Goal: Information Seeking & Learning: Understand process/instructions

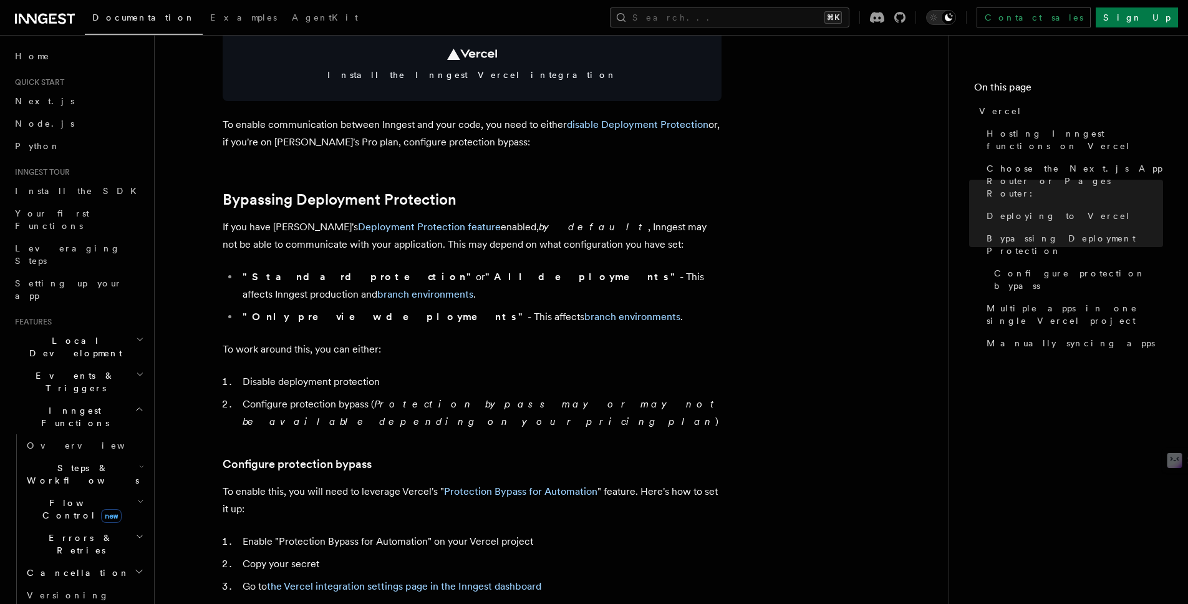
scroll to position [457, 0]
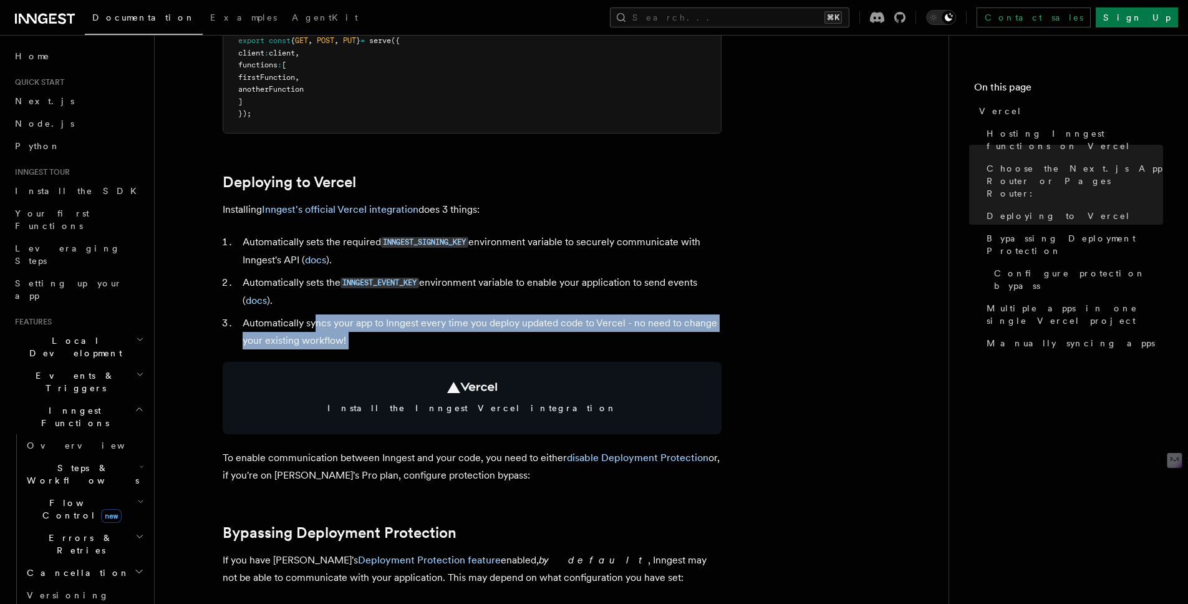
drag, startPoint x: 360, startPoint y: 339, endPoint x: 302, endPoint y: 320, distance: 60.3
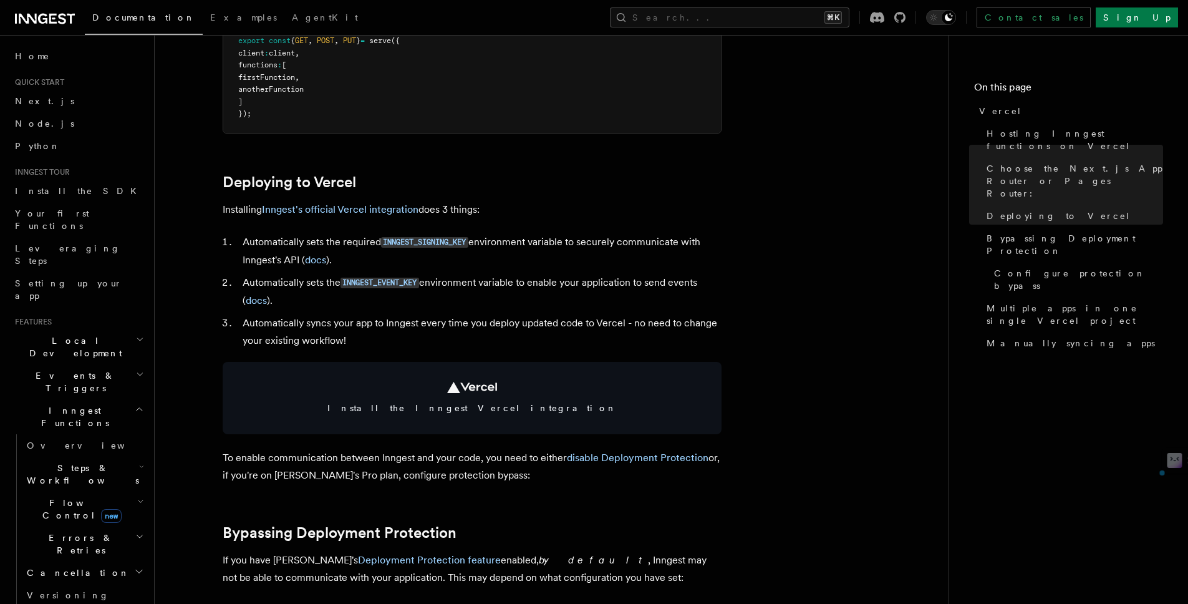
click at [299, 319] on li "Automatically syncs your app to Inngest every time you deploy updated code to V…" at bounding box center [480, 331] width 483 height 35
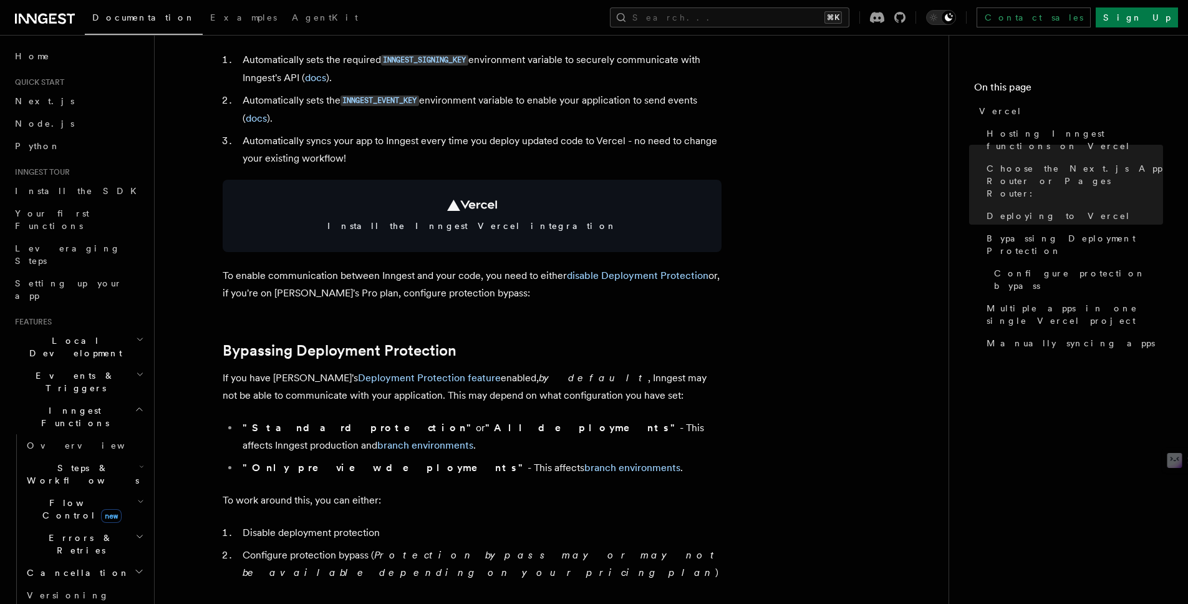
scroll to position [723, 0]
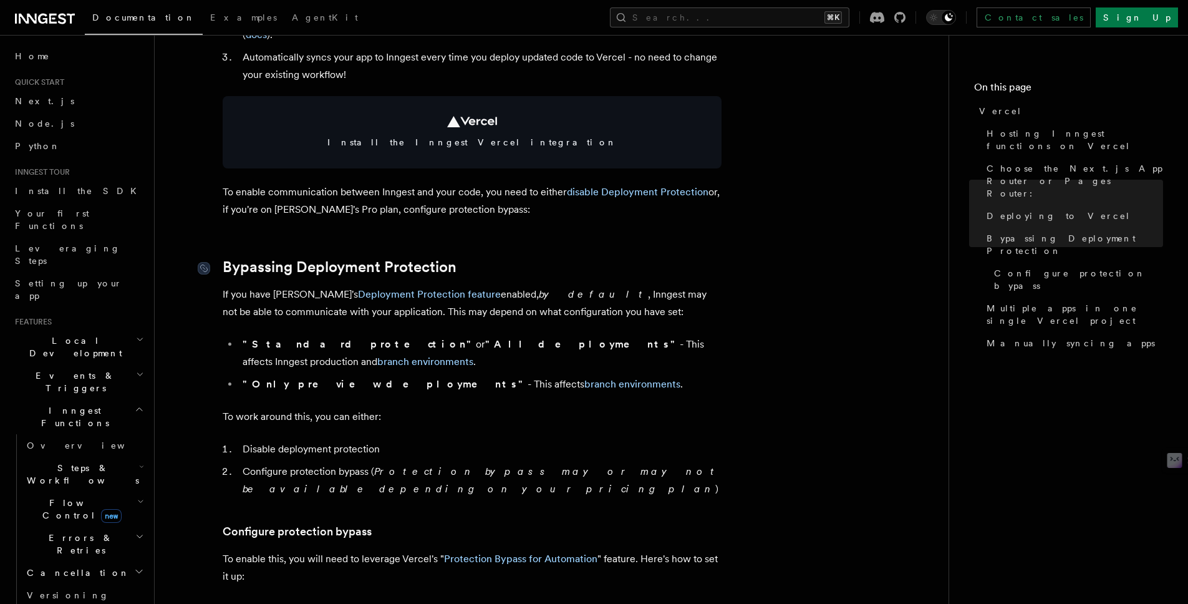
click at [441, 259] on link "Bypassing Deployment Protection" at bounding box center [340, 266] width 234 height 17
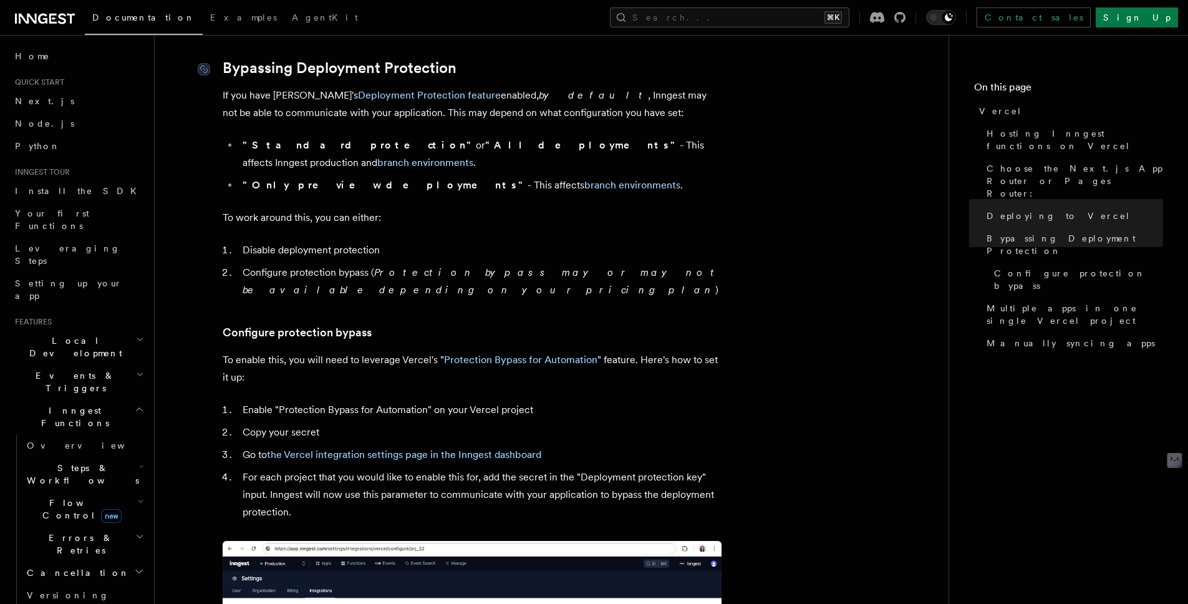
scroll to position [906, 0]
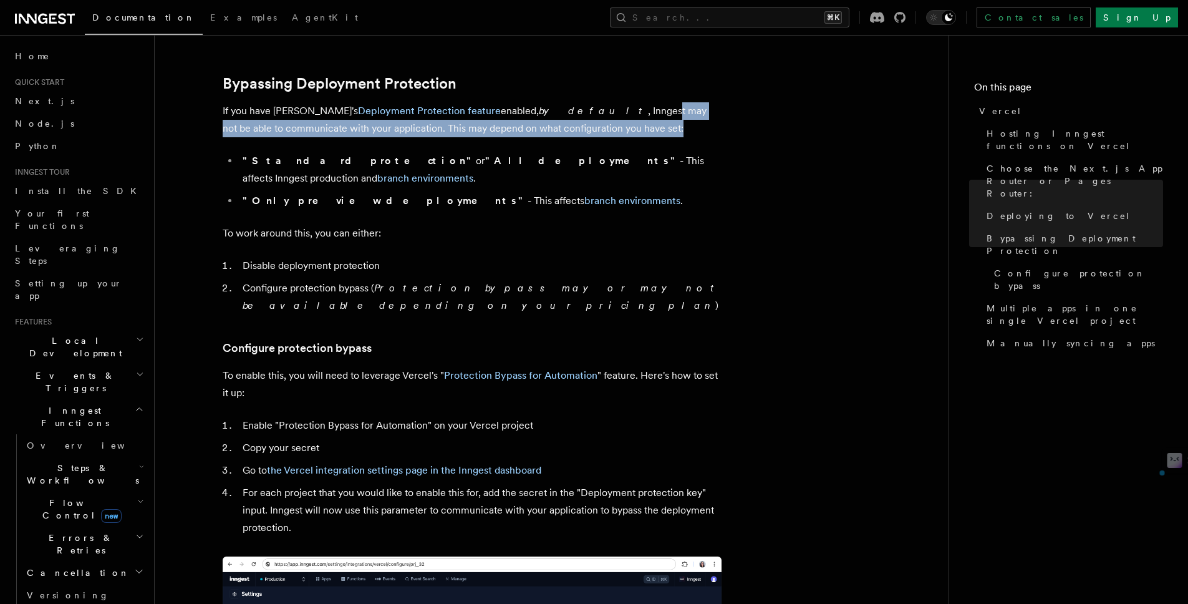
drag, startPoint x: 575, startPoint y: 113, endPoint x: 570, endPoint y: 105, distance: 9.9
click at [570, 105] on p "If you have Vercel's Deployment Protection feature enabled, by default , Innges…" at bounding box center [472, 119] width 499 height 35
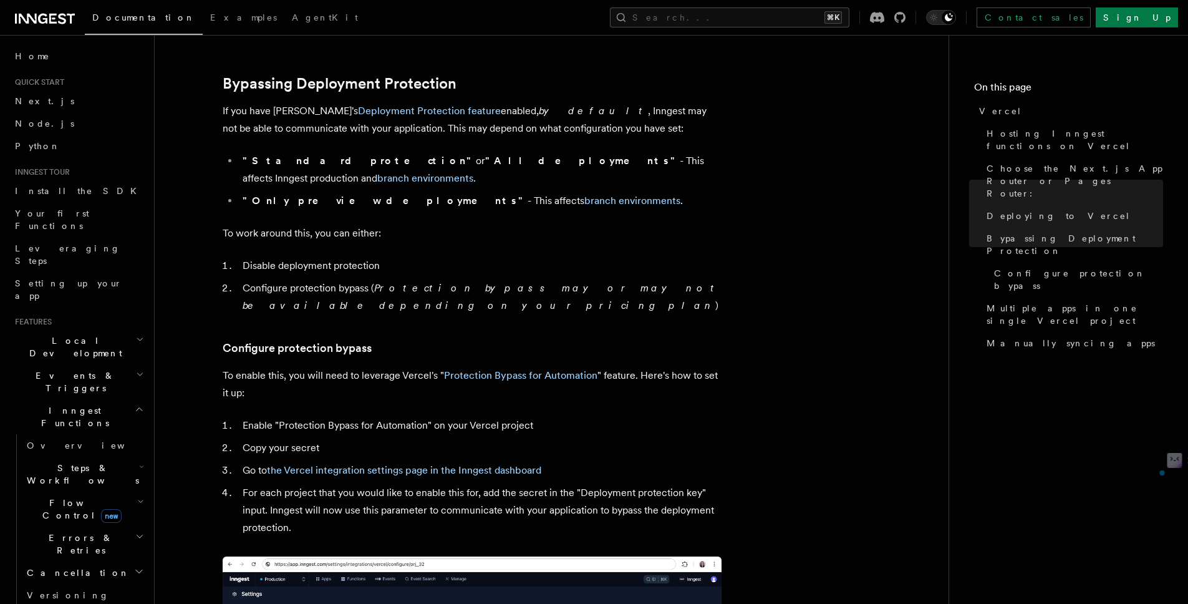
click at [572, 107] on p "If you have Vercel's Deployment Protection feature enabled, by default , Innges…" at bounding box center [472, 119] width 499 height 35
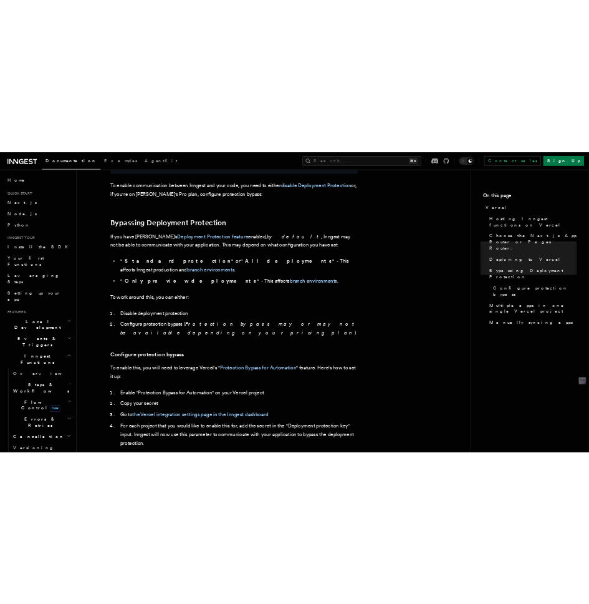
scroll to position [746, 0]
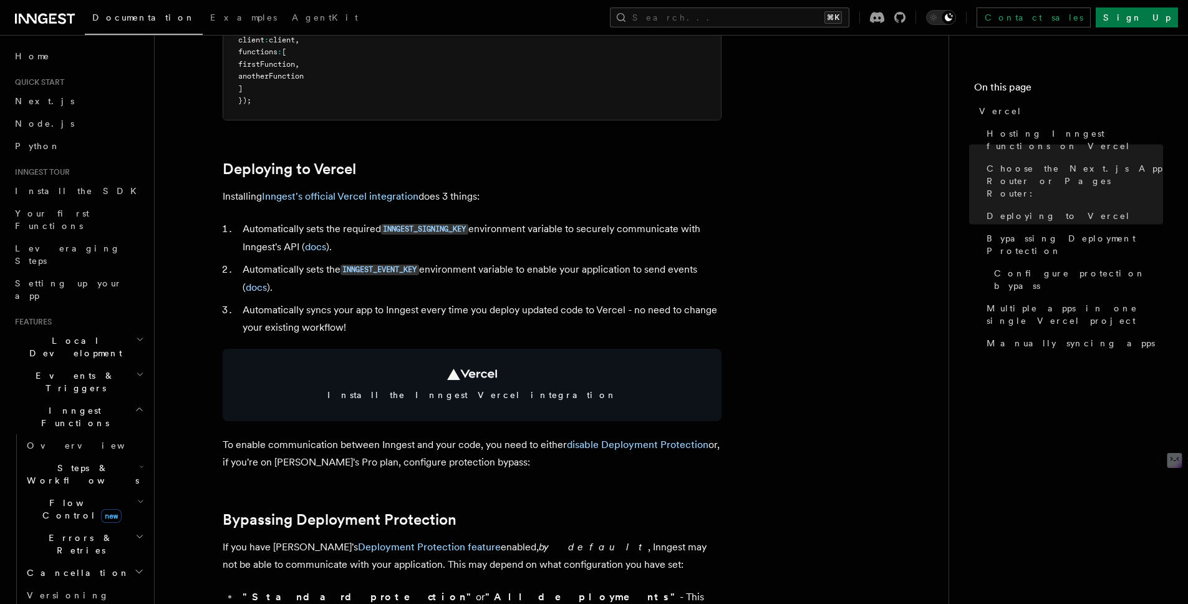
scroll to position [246, 0]
